Goal: Task Accomplishment & Management: Manage account settings

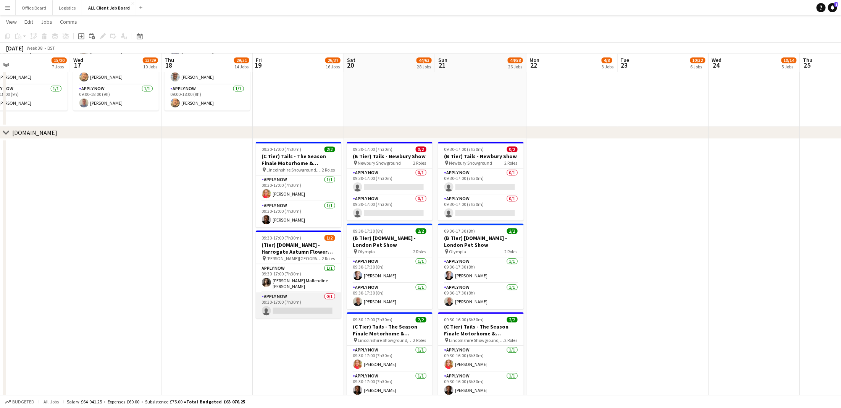
scroll to position [0, 272]
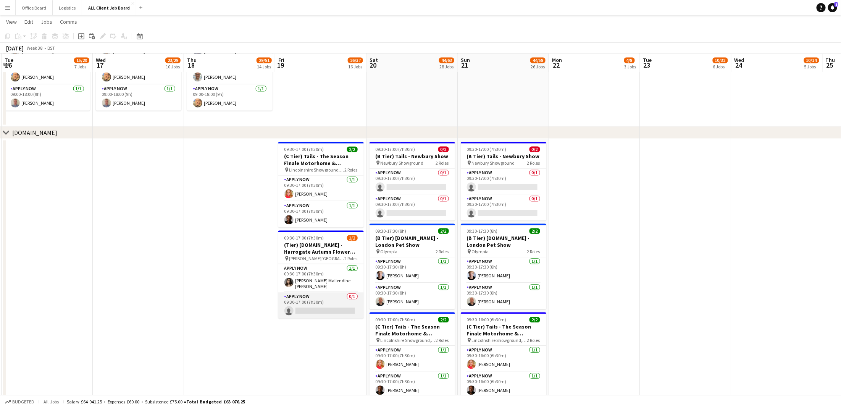
click at [331, 292] on app-card-role "APPLY NOW 0/1 09:30-17:00 (7h30m) single-neutral-actions" at bounding box center [320, 305] width 85 height 26
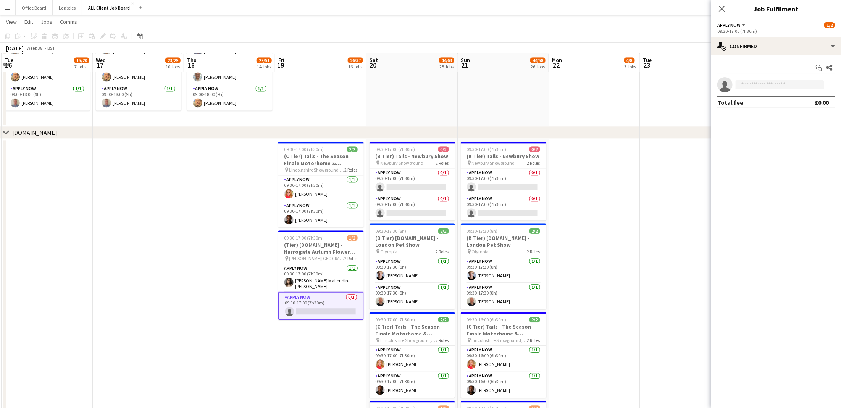
click at [774, 83] on input at bounding box center [779, 84] width 89 height 9
type input "**********"
click at [769, 102] on span "[EMAIL_ADDRESS][DOMAIN_NAME]" at bounding box center [780, 102] width 76 height 6
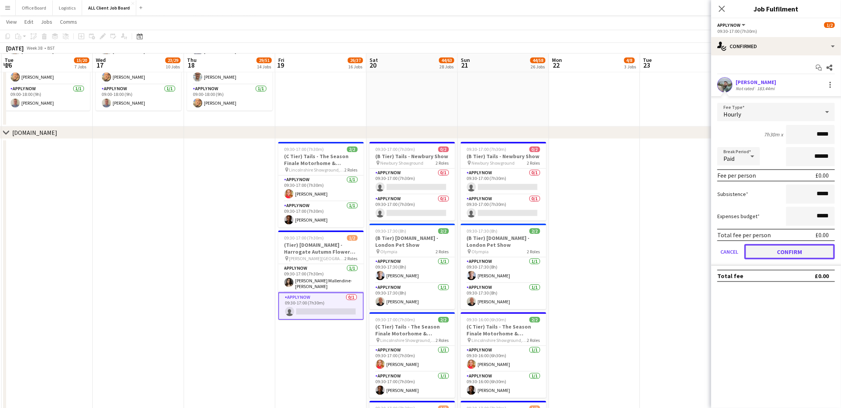
click at [771, 256] on button "Confirm" at bounding box center [789, 251] width 90 height 15
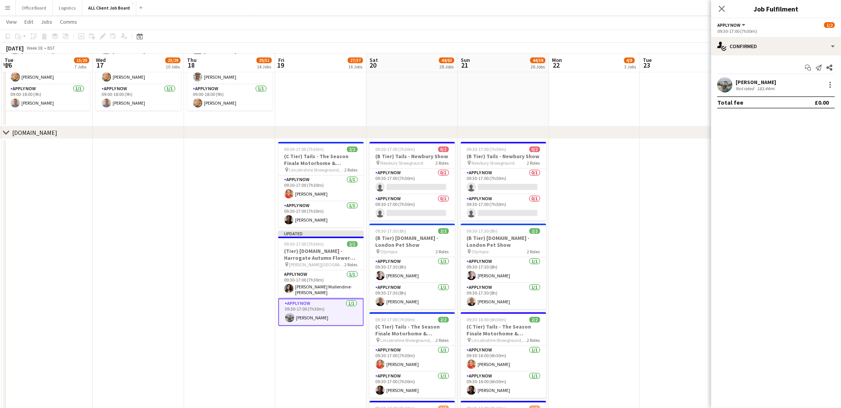
click at [574, 189] on app-date-cell at bounding box center [594, 414] width 91 height 550
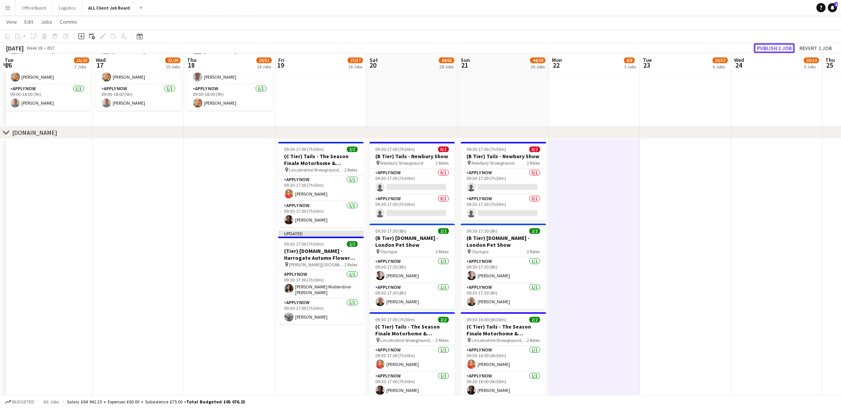
click at [774, 49] on button "Publish 1 job" at bounding box center [774, 48] width 41 height 10
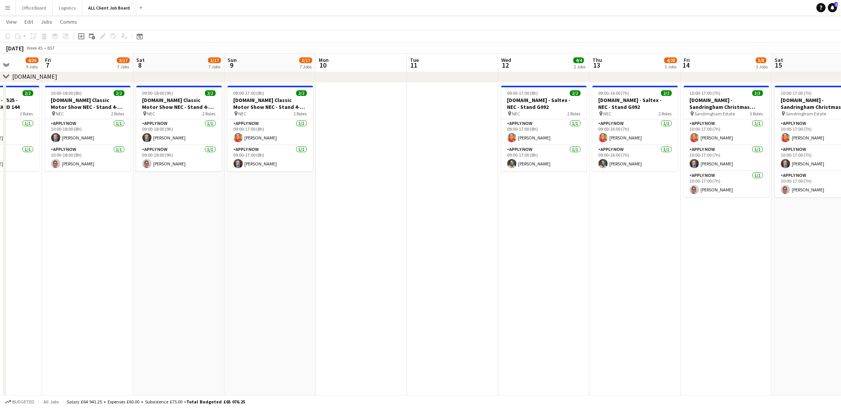
scroll to position [0, 196]
